Goal: Find specific page/section: Find specific page/section

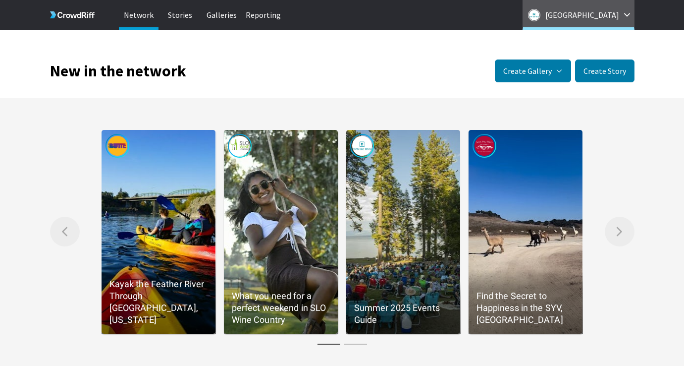
click at [571, 17] on p "North Lake Tahoe" at bounding box center [582, 15] width 74 height 16
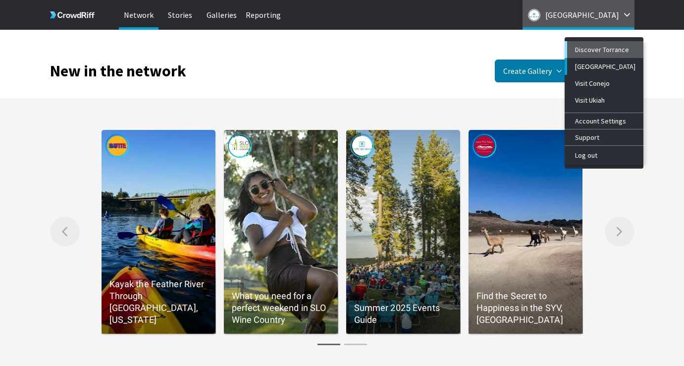
click at [584, 52] on div "Discover Torrance" at bounding box center [605, 50] width 60 height 8
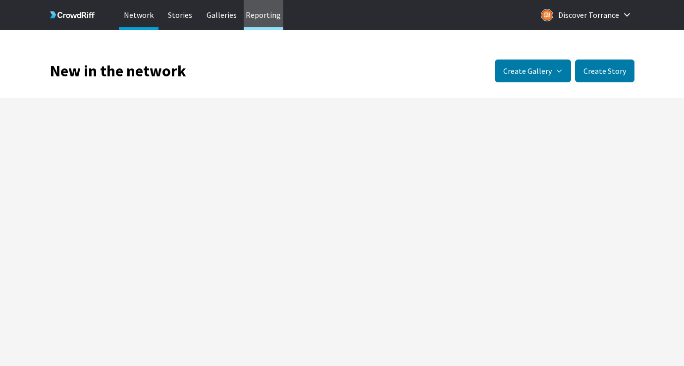
click at [255, 17] on p "Reporting" at bounding box center [264, 15] width 40 height 30
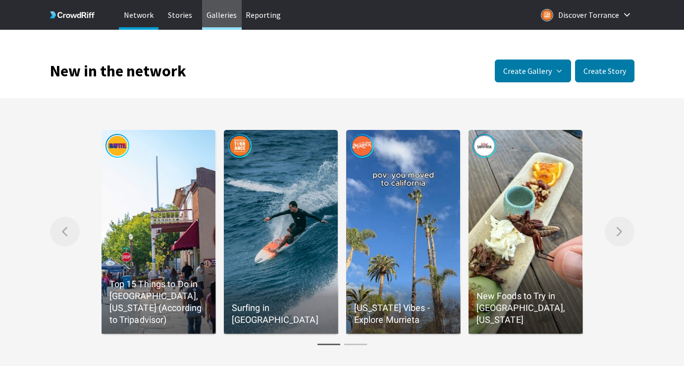
click at [224, 18] on p "Galleries" at bounding box center [222, 15] width 40 height 30
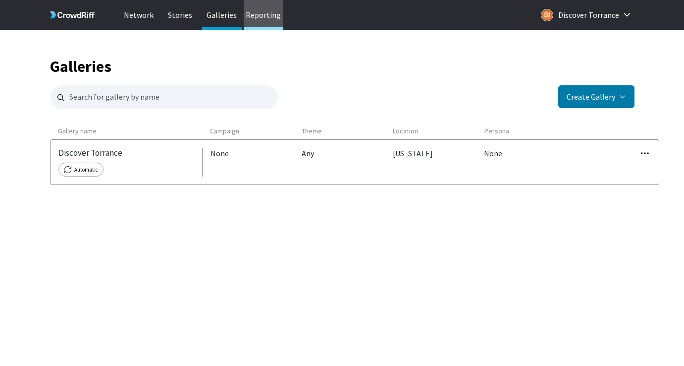
click at [260, 14] on p "Reporting" at bounding box center [264, 15] width 40 height 30
